Goal: Information Seeking & Learning: Learn about a topic

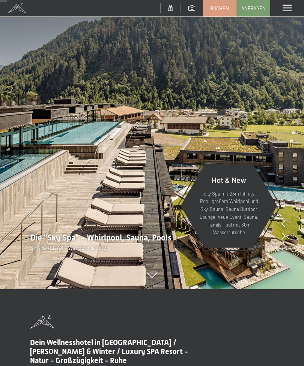
scroll to position [77, 0]
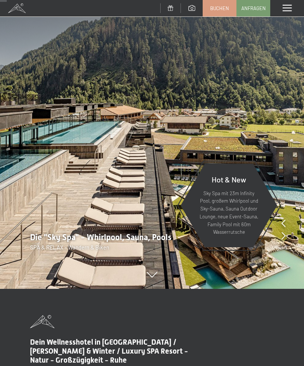
click at [154, 278] on icon at bounding box center [152, 275] width 10 height 6
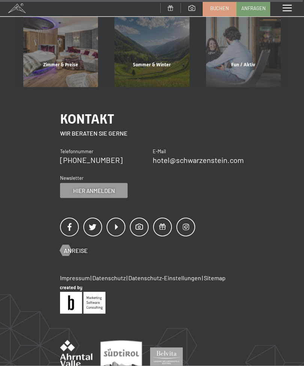
scroll to position [2821, 0]
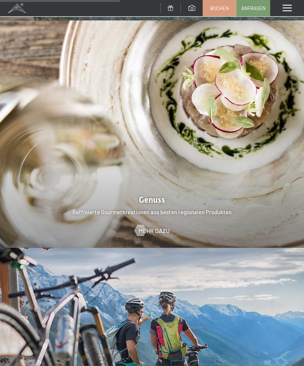
click at [285, 10] on span at bounding box center [286, 8] width 9 height 7
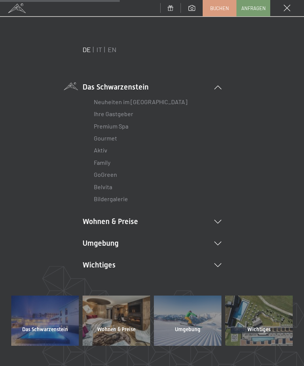
scroll to position [1120, 0]
click at [99, 126] on link "Premium Spa" at bounding box center [111, 126] width 34 height 7
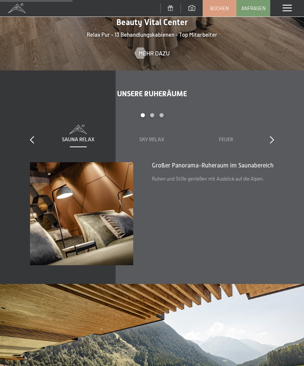
scroll to position [848, 0]
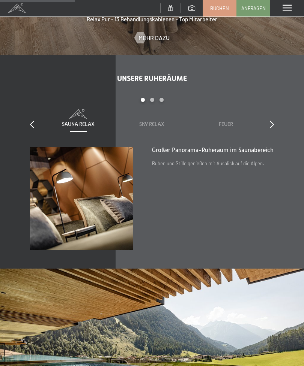
click at [140, 123] on span "Sky Relax" at bounding box center [151, 124] width 25 height 6
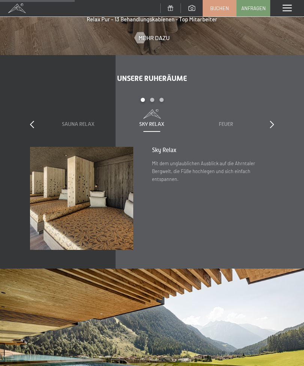
click at [222, 124] on span "Feuer" at bounding box center [226, 124] width 14 height 6
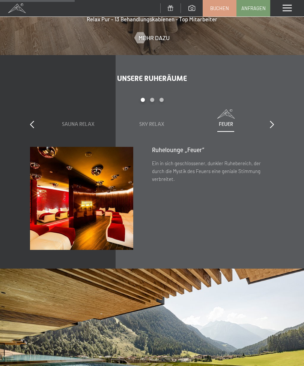
click at [270, 126] on div at bounding box center [272, 125] width 4 height 10
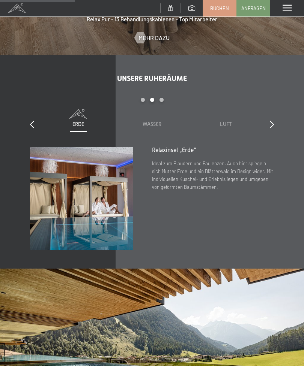
click at [143, 124] on span "Wasser" at bounding box center [151, 124] width 19 height 6
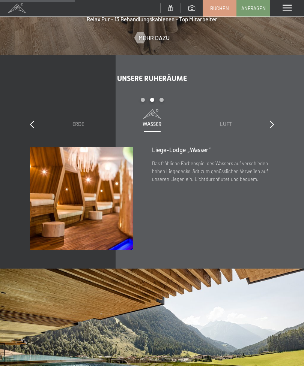
click at [231, 122] on span "Luft" at bounding box center [226, 124] width 12 height 6
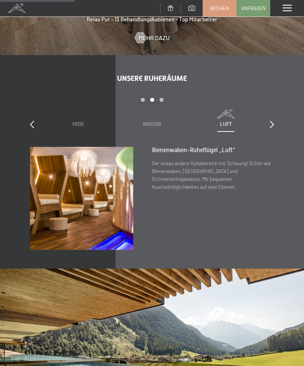
click at [267, 124] on div "slide 4 to 6 of 7 Sauna Relax Sky Relax Feuer Erde Wasser Luft Wolke 7" at bounding box center [152, 122] width 244 height 49
click at [270, 127] on div at bounding box center [272, 125] width 4 height 10
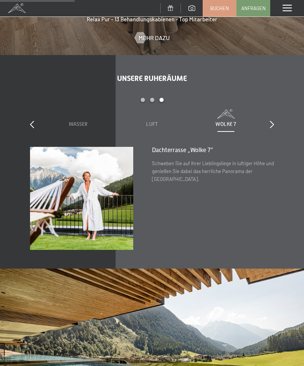
click at [267, 124] on div "slide 5 to 7 of 7 Sauna Relax Sky Relax Feuer Erde Wasser Luft Wolke 7" at bounding box center [152, 122] width 244 height 49
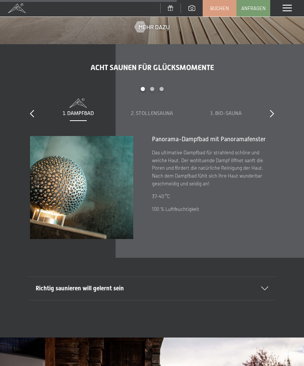
scroll to position [1623, 0]
click at [154, 112] on span "2. Stollensauna" at bounding box center [152, 113] width 42 height 6
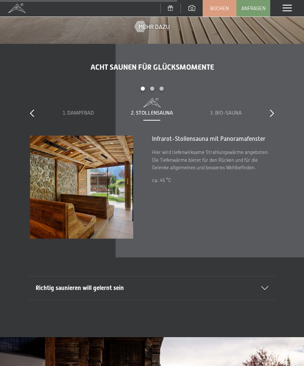
click at [233, 110] on span "3. Bio-Sauna" at bounding box center [225, 113] width 31 height 6
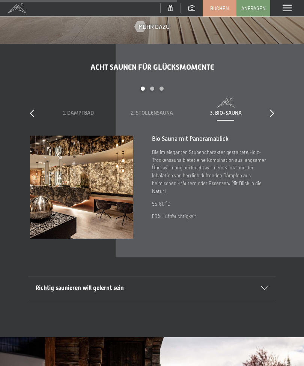
click at [167, 111] on span "2. Stollensauna" at bounding box center [152, 113] width 42 height 6
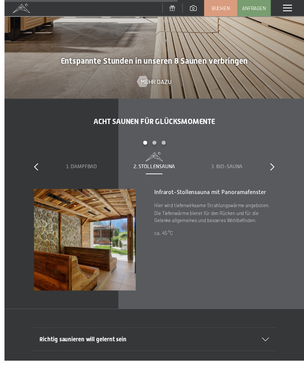
scroll to position [1610, 0]
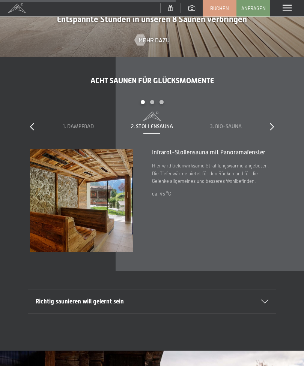
click at [237, 126] on span "3. Bio-Sauna" at bounding box center [225, 126] width 31 height 6
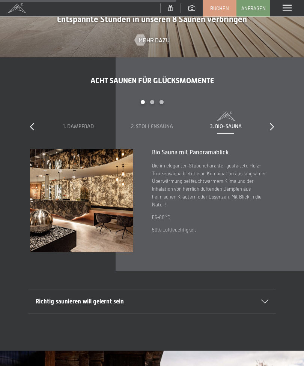
click at [273, 124] on icon at bounding box center [272, 126] width 4 height 7
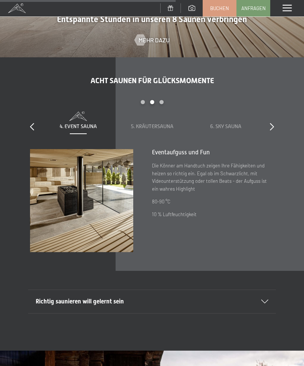
click at [169, 127] on span "5. Kräutersauna" at bounding box center [152, 126] width 42 height 6
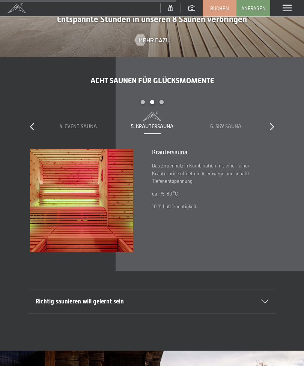
click at [77, 126] on span "4. Event Sauna" at bounding box center [78, 126] width 37 height 6
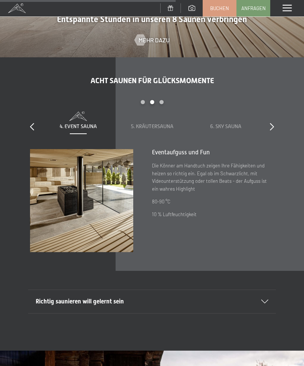
click at [238, 126] on span "6. Sky Sauna" at bounding box center [225, 126] width 31 height 6
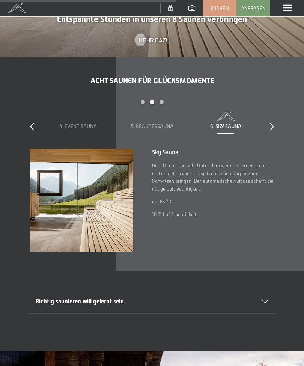
click at [267, 125] on div "slide 4 to 6 of 8 1. Dampfbad 2. Stollensauna 3. Bio-Sauna 4. Event Sauna 5. Kr…" at bounding box center [152, 124] width 244 height 49
click at [271, 126] on icon at bounding box center [272, 126] width 4 height 7
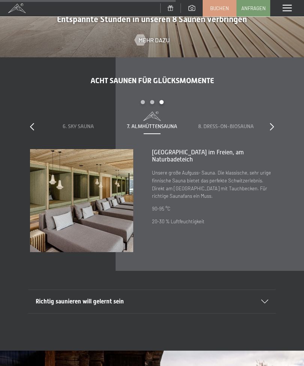
click at [236, 124] on span "8. Dress-on-Biosauna" at bounding box center [225, 126] width 55 height 6
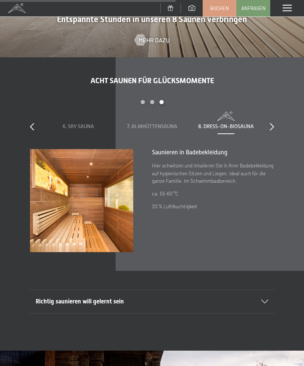
click at [156, 127] on span "7. Almhüttensauna" at bounding box center [152, 126] width 50 height 6
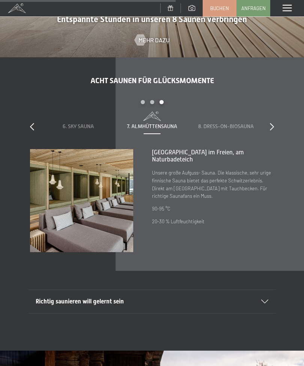
click at [268, 129] on div "slide 6 to 8 of 8 1. Dampfbad 2. Stollensauna 3. Bio-Sauna 4. Event Sauna 5. Kr…" at bounding box center [152, 124] width 244 height 49
click at [268, 125] on div "slide 6 to 8 of 8 1. Dampfbad 2. Stollensauna 3. Bio-Sauna 4. Event Sauna 5. Kr…" at bounding box center [152, 124] width 244 height 49
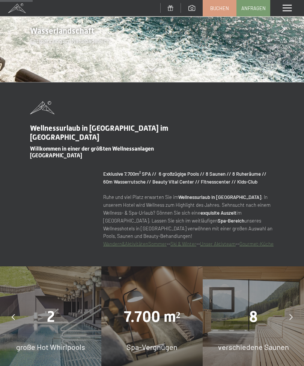
scroll to position [0, 0]
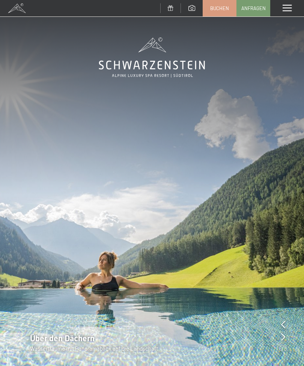
click at [287, 5] on span at bounding box center [286, 8] width 9 height 7
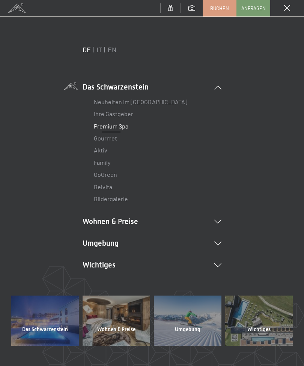
click at [219, 222] on icon at bounding box center [217, 222] width 7 height 4
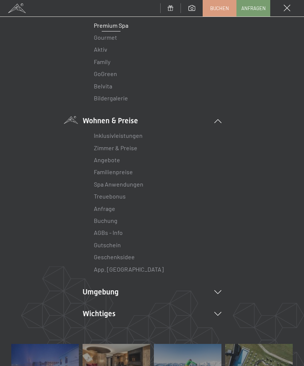
scroll to position [101, 0]
click at [124, 149] on link "Zimmer & Preise" at bounding box center [115, 147] width 43 height 7
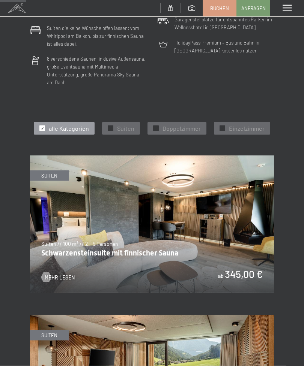
scroll to position [247, 0]
click at [114, 123] on div "✓ Suiten" at bounding box center [121, 128] width 38 height 13
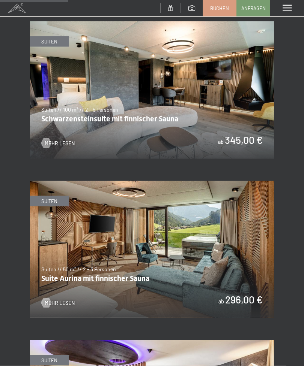
scroll to position [381, 0]
click at [183, 244] on img at bounding box center [152, 249] width 244 height 137
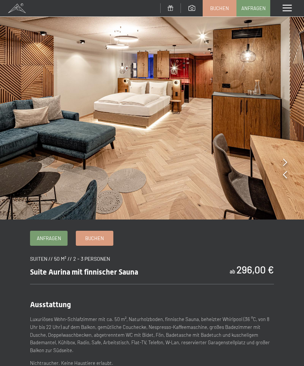
click at [285, 163] on icon at bounding box center [285, 162] width 4 height 7
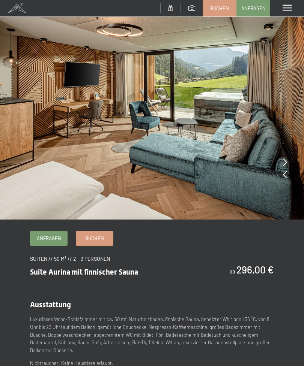
click at [283, 160] on icon at bounding box center [285, 162] width 4 height 7
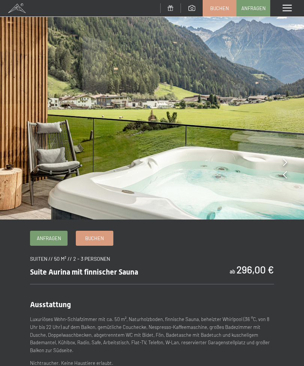
click at [284, 161] on icon at bounding box center [285, 162] width 4 height 7
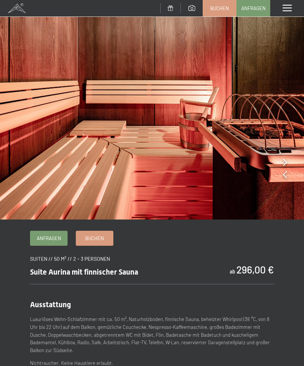
click at [284, 161] on icon at bounding box center [285, 162] width 4 height 7
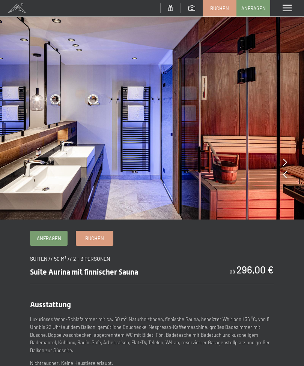
click at [282, 161] on img at bounding box center [152, 110] width 304 height 220
click at [281, 165] on img at bounding box center [152, 110] width 304 height 220
click at [283, 177] on icon at bounding box center [285, 174] width 4 height 7
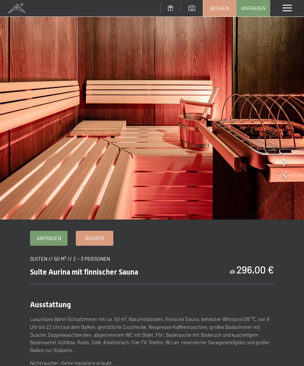
click at [285, 177] on icon at bounding box center [285, 174] width 4 height 7
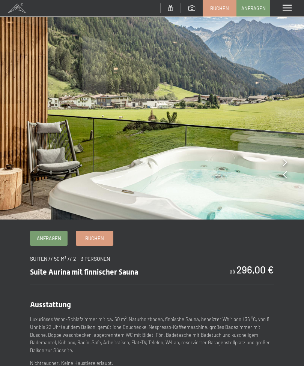
click at [283, 177] on icon at bounding box center [285, 174] width 4 height 7
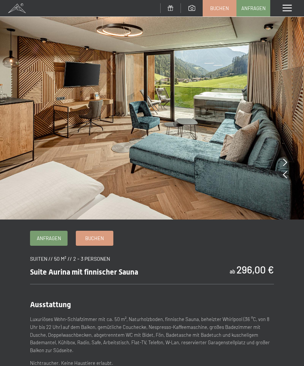
click at [284, 176] on icon at bounding box center [285, 174] width 4 height 7
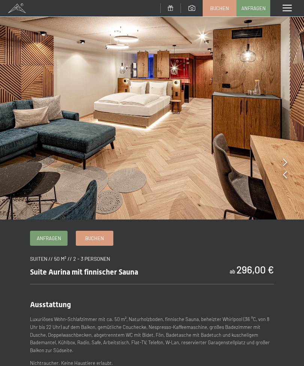
click at [283, 177] on icon at bounding box center [285, 174] width 4 height 7
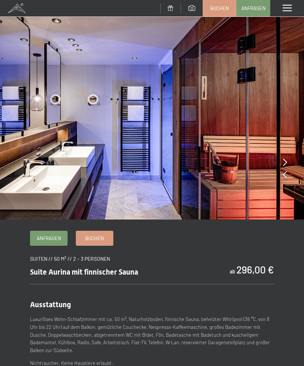
click at [284, 164] on icon at bounding box center [285, 162] width 4 height 7
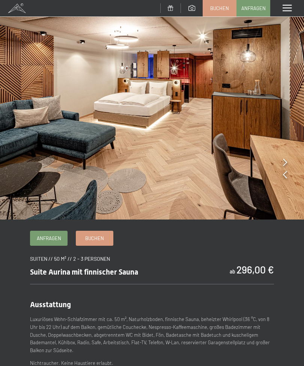
click at [284, 178] on icon at bounding box center [285, 174] width 4 height 7
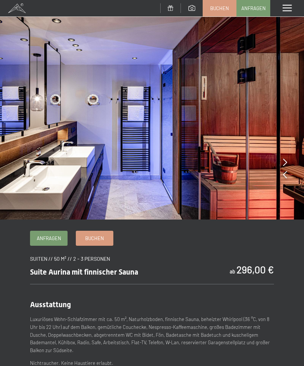
click at [283, 178] on icon at bounding box center [285, 174] width 4 height 7
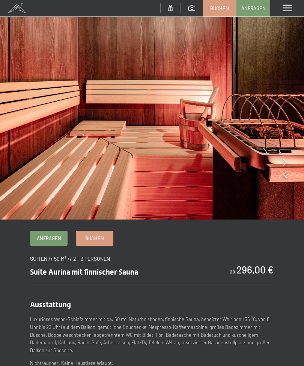
click at [284, 180] on div at bounding box center [285, 175] width 4 height 10
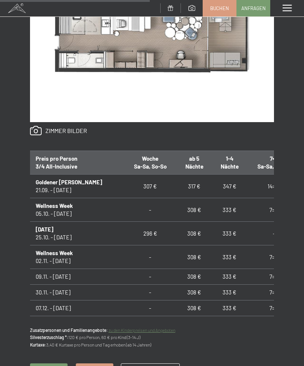
scroll to position [472, 0]
click at [274, 10] on div "Menü" at bounding box center [287, 8] width 34 height 16
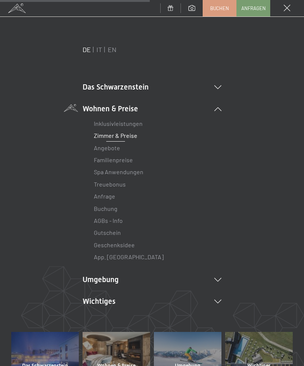
scroll to position [15, 0]
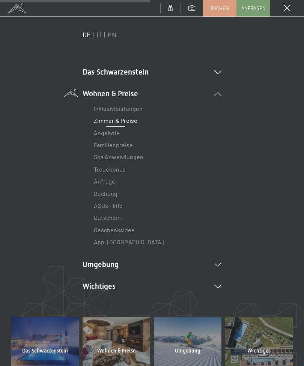
click at [219, 263] on icon at bounding box center [217, 265] width 7 height 4
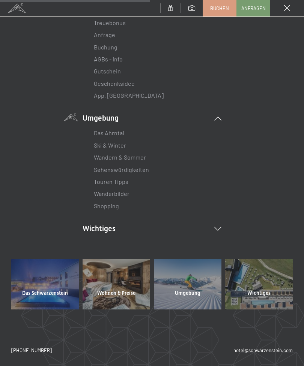
scroll to position [161, 0]
click at [220, 228] on icon at bounding box center [217, 230] width 7 height 4
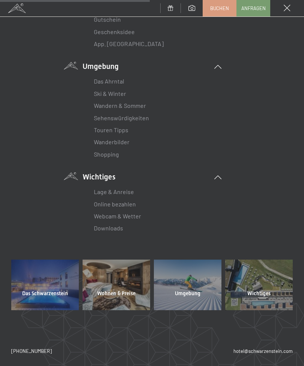
scroll to position [213, 0]
click at [102, 127] on link "Touren Tipps" at bounding box center [111, 130] width 34 height 7
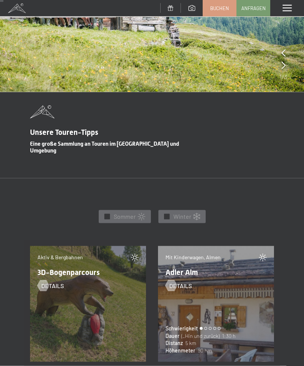
scroll to position [173, 0]
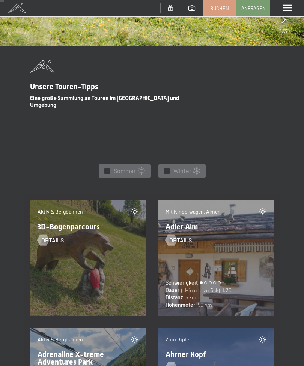
click at [110, 166] on div "✓ [PERSON_NAME]" at bounding box center [125, 171] width 52 height 13
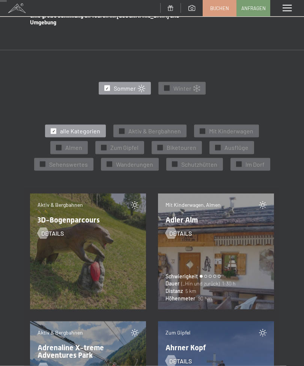
scroll to position [271, 0]
click at [124, 128] on div "✓" at bounding box center [122, 131] width 6 height 6
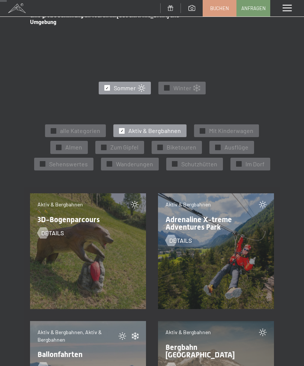
click at [61, 145] on div at bounding box center [59, 148] width 6 height 6
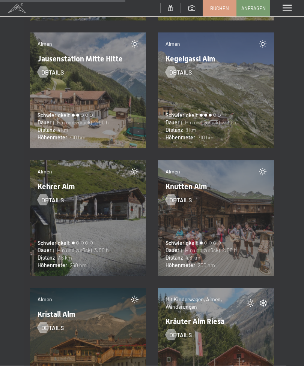
scroll to position [1454, 0]
click at [196, 219] on div "Almen Knutten Alm Details Schwierigkeit [PERSON_NAME] (_Hin und zurück) 2:00 h …" at bounding box center [216, 218] width 116 height 116
click at [198, 182] on span "Knutten Alm" at bounding box center [185, 186] width 41 height 9
click at [172, 195] on div at bounding box center [171, 199] width 6 height 11
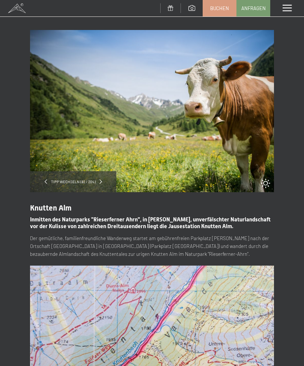
click at [151, 364] on img at bounding box center [152, 347] width 244 height 162
